Goal: Transaction & Acquisition: Purchase product/service

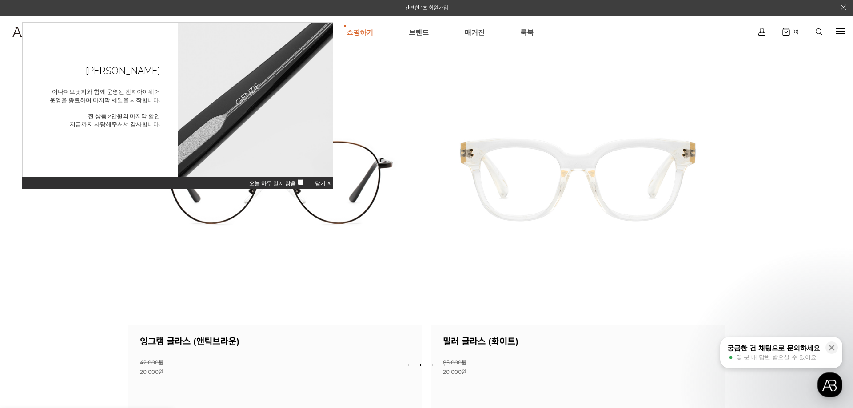
drag, startPoint x: 324, startPoint y: 183, endPoint x: 331, endPoint y: 184, distance: 6.7
click at [324, 183] on span "닫기 X" at bounding box center [323, 183] width 16 height 6
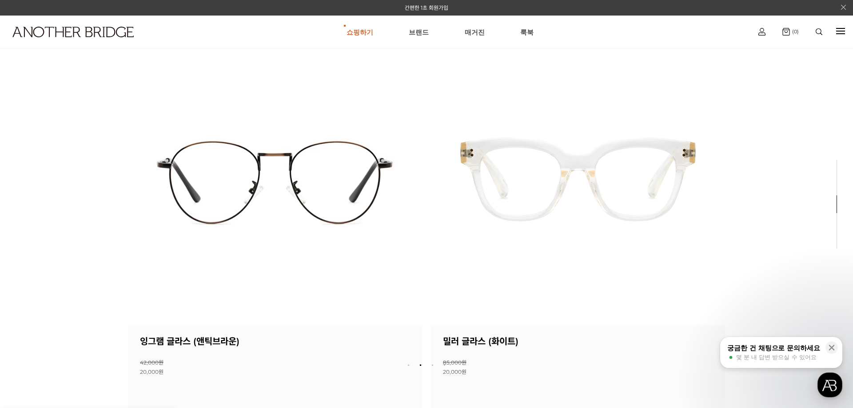
click at [815, 349] on div "궁금한 건 채팅으로 문의하세요" at bounding box center [773, 348] width 93 height 9
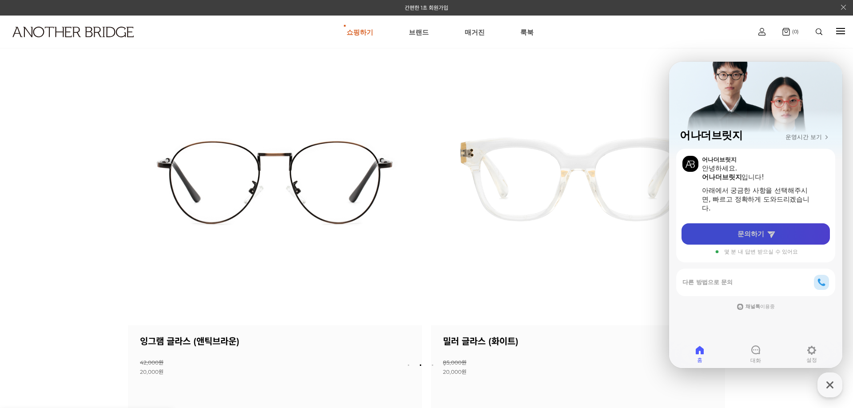
click at [785, 239] on link "문의하기" at bounding box center [755, 233] width 148 height 21
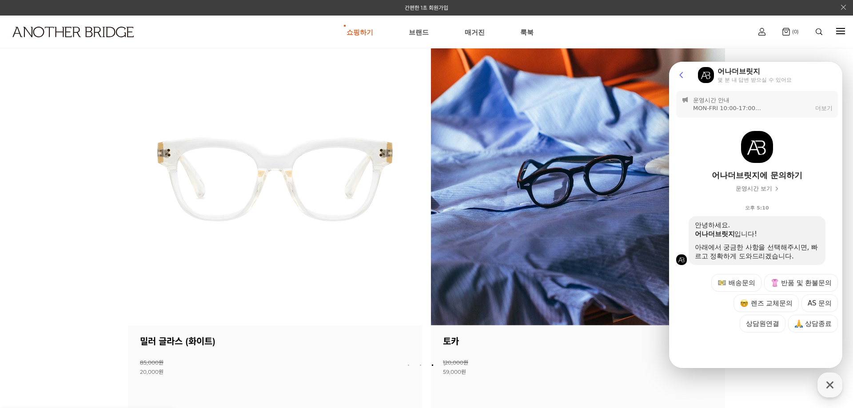
click at [684, 75] on icon at bounding box center [681, 75] width 9 height 9
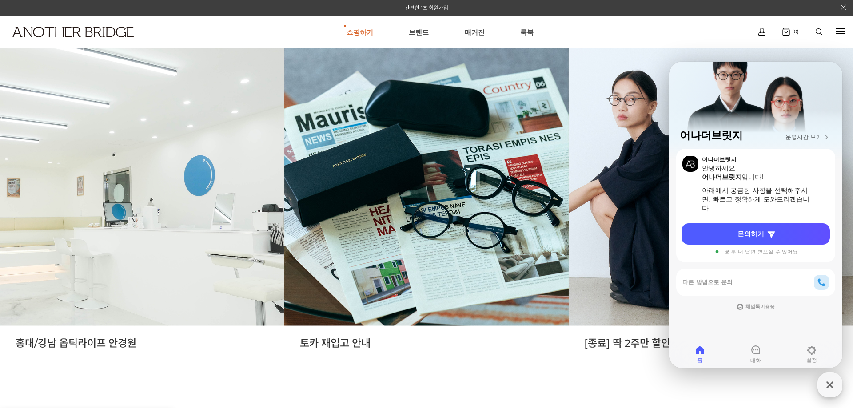
click at [833, 389] on icon "button" at bounding box center [829, 385] width 16 height 16
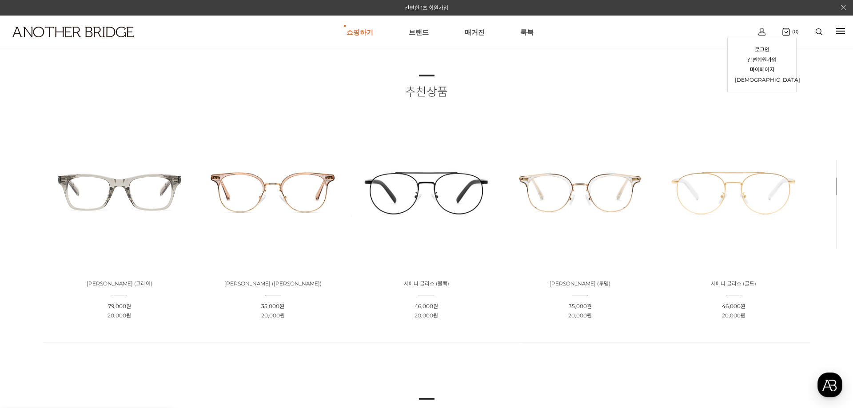
click at [763, 31] on img at bounding box center [761, 32] width 7 height 8
click at [330, 354] on div "추천상품 상품명 : 체스키 글라스 (그레이) 판매가 : 79,000원 할인판매가 : 20,000원 상품명 : 페이즐리 글라스 (로즈골드) 판매…" at bounding box center [426, 204] width 853 height 408
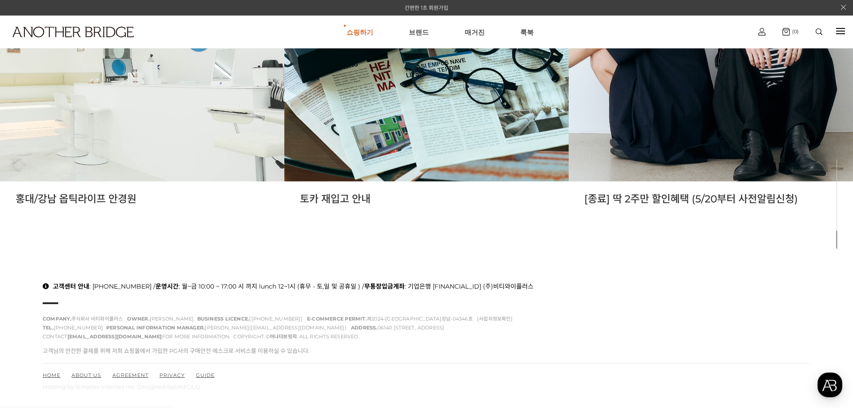
click at [444, 6] on link "간편한 1초 회원가입" at bounding box center [427, 7] width 44 height 7
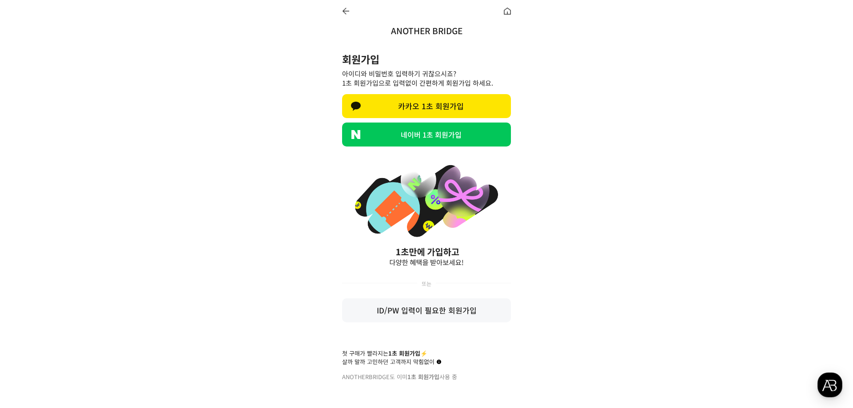
click at [346, 8] on div at bounding box center [345, 11] width 7 height 7
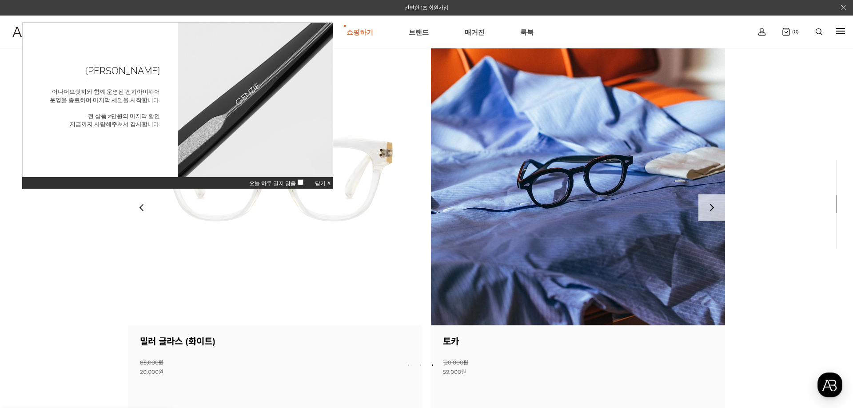
click at [353, 206] on img at bounding box center [275, 178] width 294 height 294
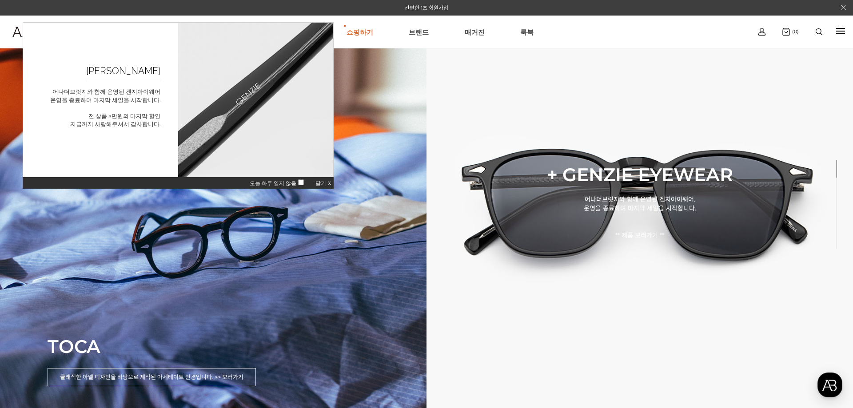
drag, startPoint x: 324, startPoint y: 183, endPoint x: 317, endPoint y: 191, distance: 10.7
click at [324, 183] on span "닫기 X" at bounding box center [323, 183] width 16 height 6
